Goal: Information Seeking & Learning: Learn about a topic

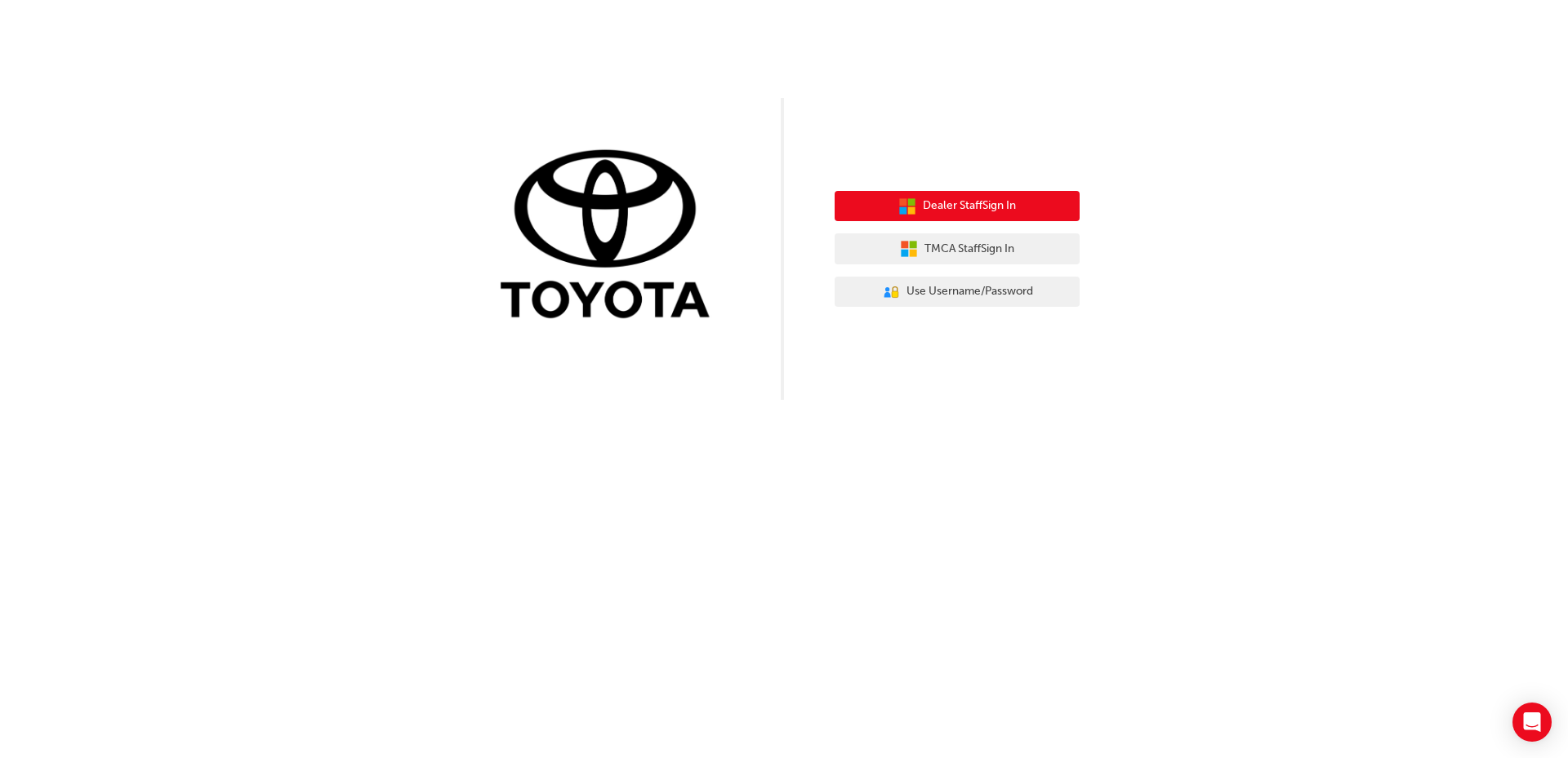
click at [971, 204] on span "Dealer Staff Sign In" at bounding box center [969, 206] width 93 height 19
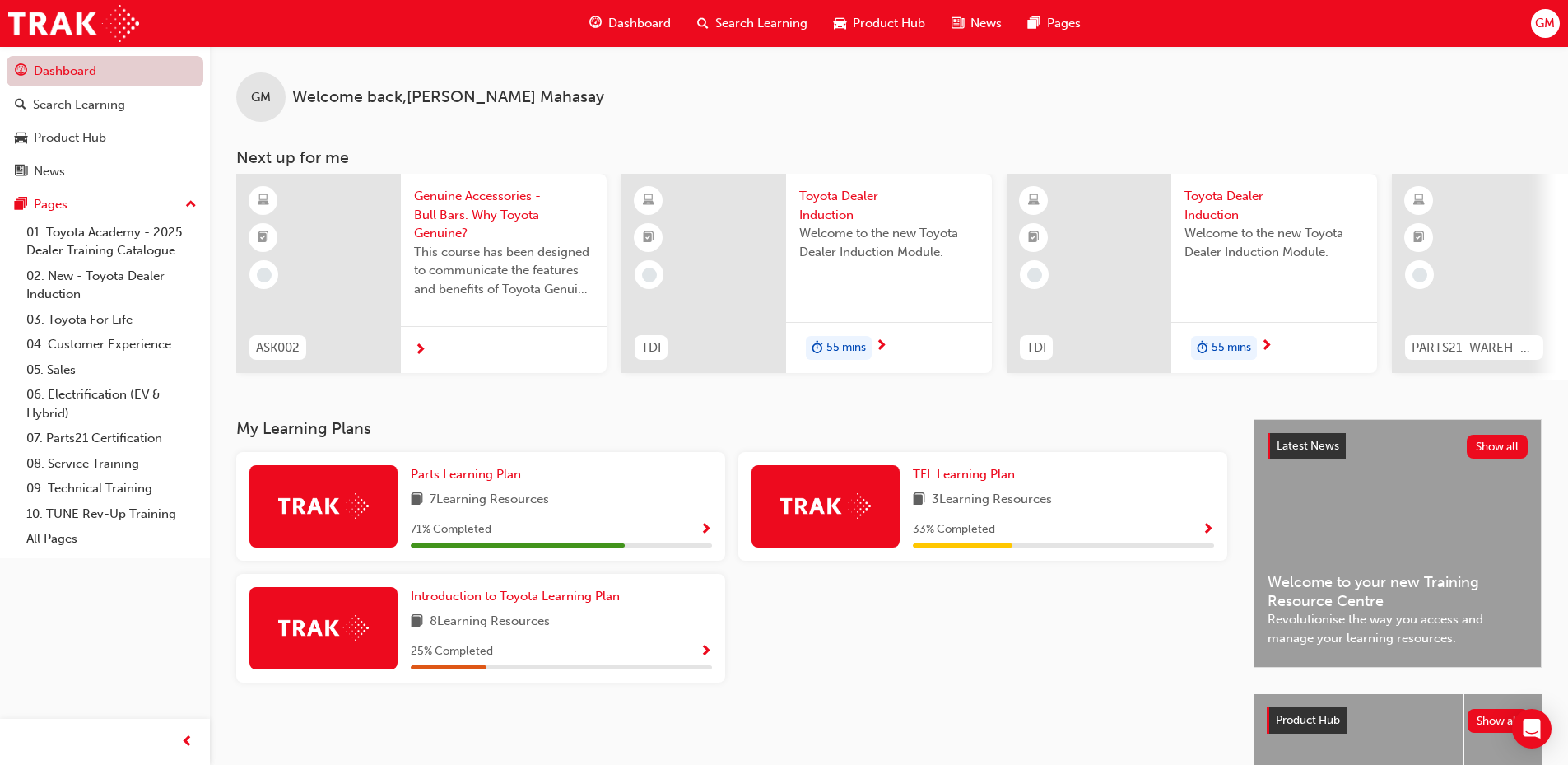
click at [84, 77] on link "Dashboard" at bounding box center [105, 71] width 197 height 30
click at [89, 108] on div "Search Learning" at bounding box center [79, 105] width 92 height 19
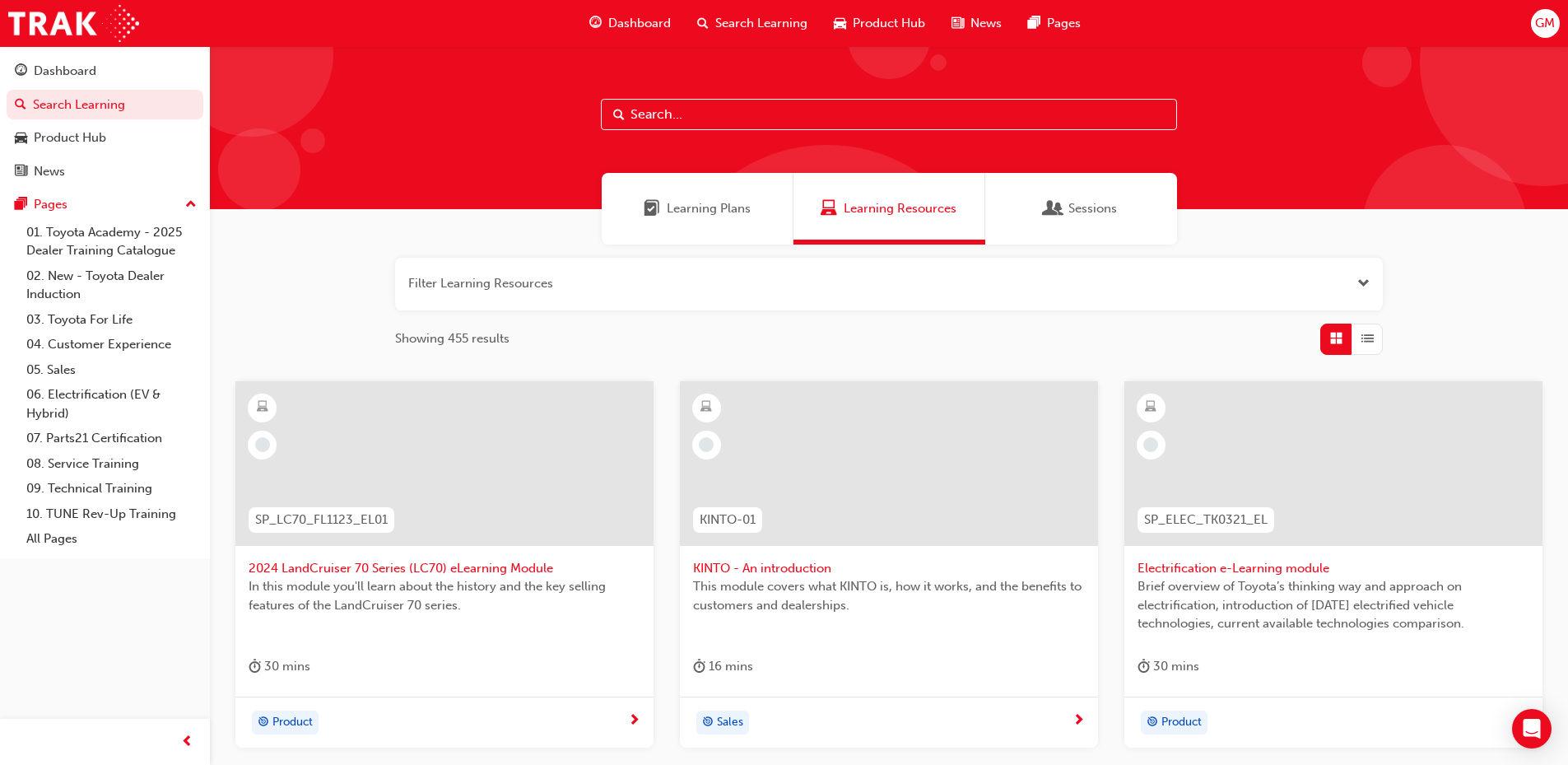
click at [682, 214] on span "Learning Plans" at bounding box center [708, 209] width 84 height 19
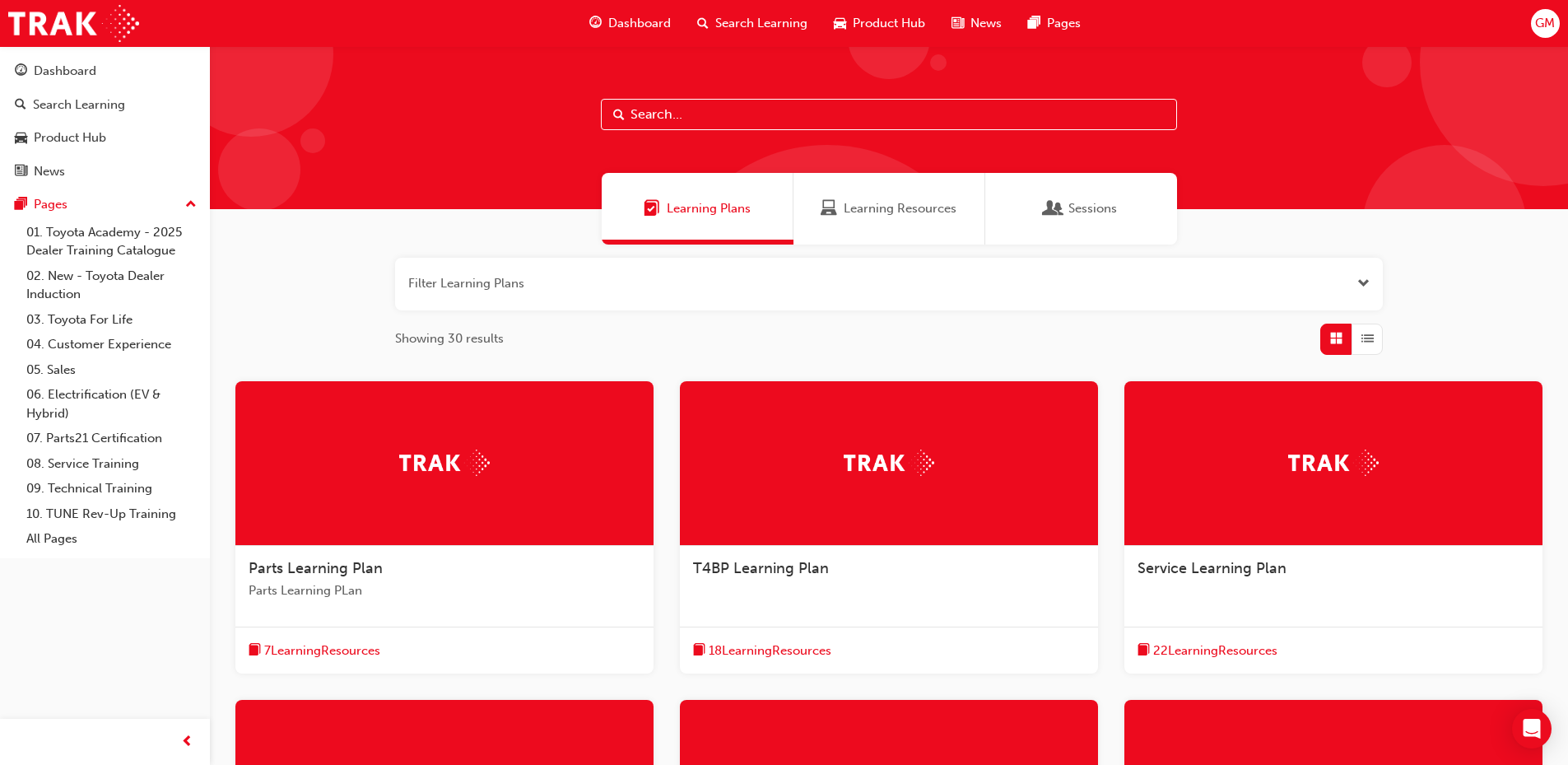
click at [441, 587] on span "Parts Learning PLan" at bounding box center [444, 591] width 392 height 19
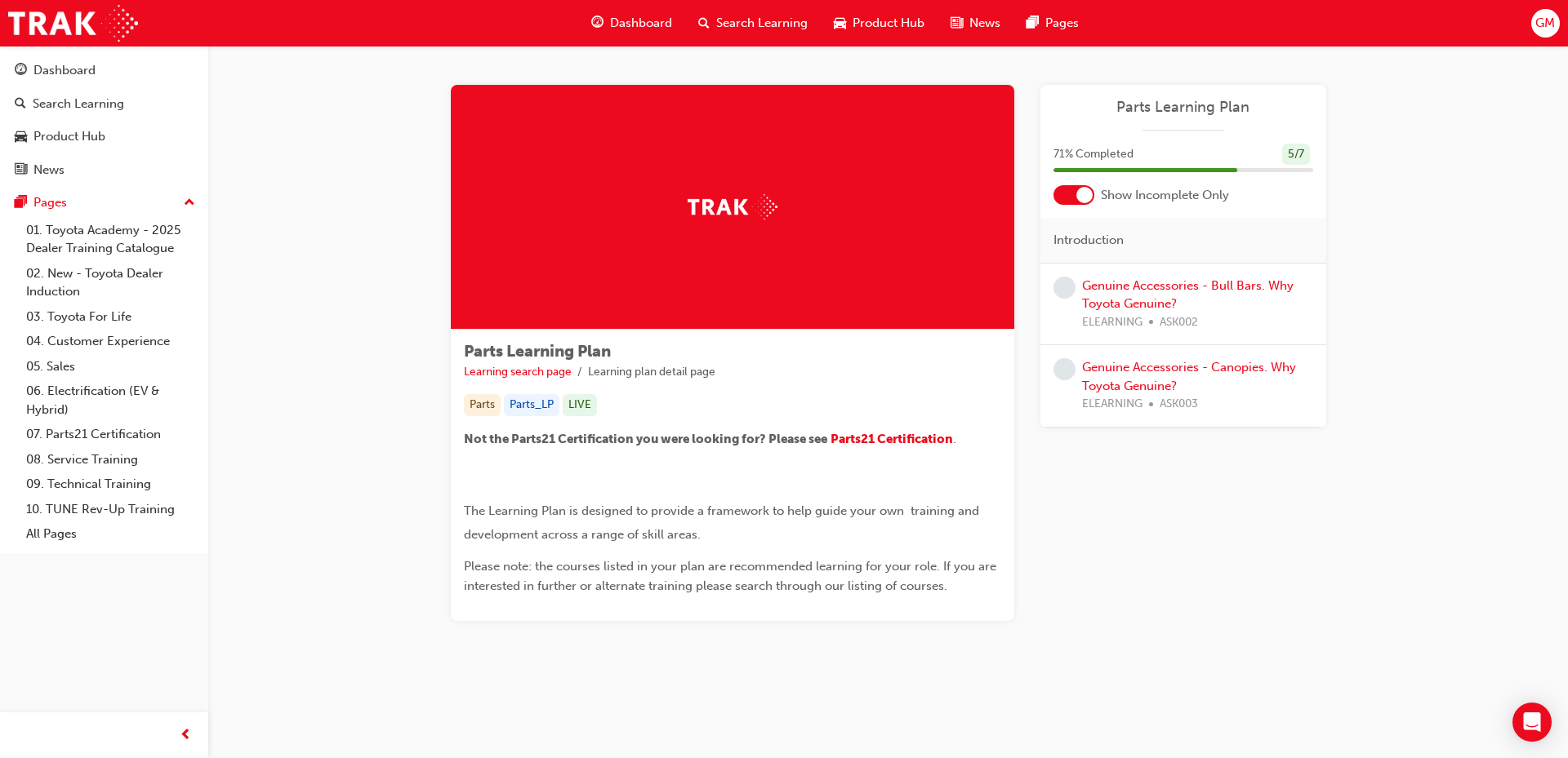
click at [1084, 521] on div "Learning Plan Parts Learning Plan 71 % Completed 5 / 7 Show Incomplete Only Int…" at bounding box center [1183, 352] width 286 height 536
click at [874, 440] on span "Parts21 Certification" at bounding box center [891, 439] width 122 height 14
